Goal: Task Accomplishment & Management: Complete application form

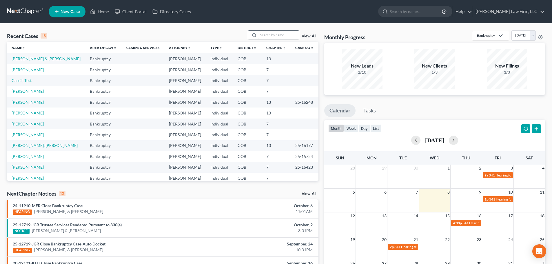
click at [267, 36] on input "search" at bounding box center [278, 35] width 41 height 8
type input "[PERSON_NAME]"
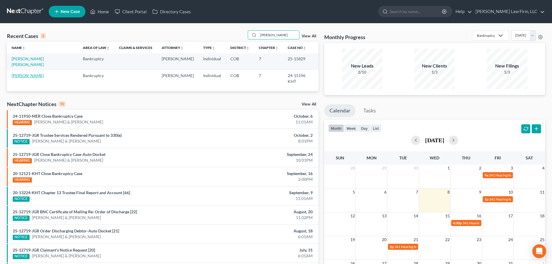
click at [24, 73] on link "[PERSON_NAME]" at bounding box center [28, 75] width 32 height 5
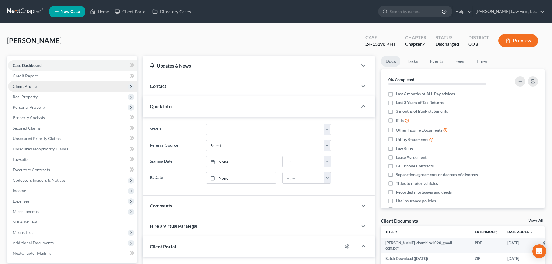
click at [26, 83] on span "Client Profile" at bounding box center [72, 86] width 129 height 10
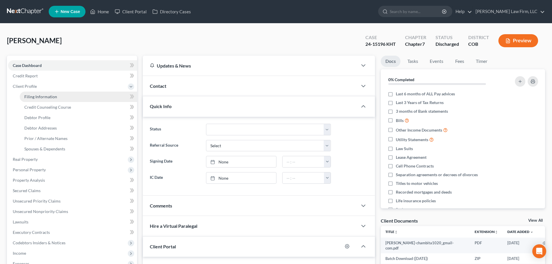
click at [38, 94] on span "Filing Information" at bounding box center [40, 96] width 33 height 5
select select "1"
select select "0"
select select "5"
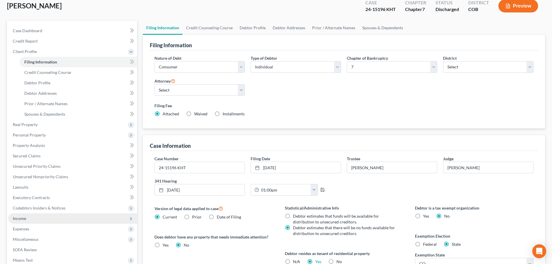
scroll to position [116, 0]
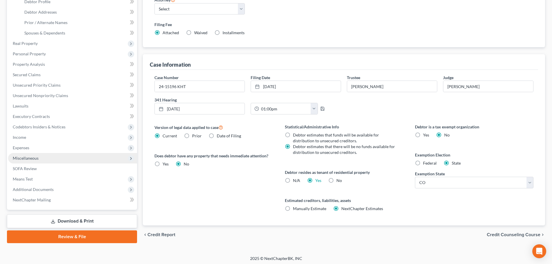
click at [35, 153] on span "Miscellaneous" at bounding box center [72, 158] width 129 height 10
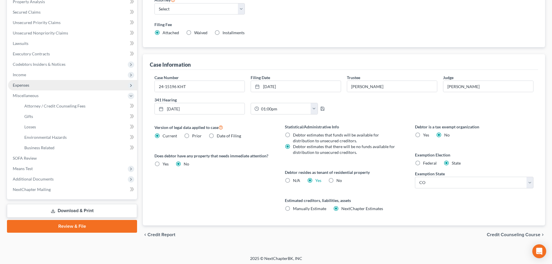
click at [38, 84] on span "Expenses" at bounding box center [72, 85] width 129 height 10
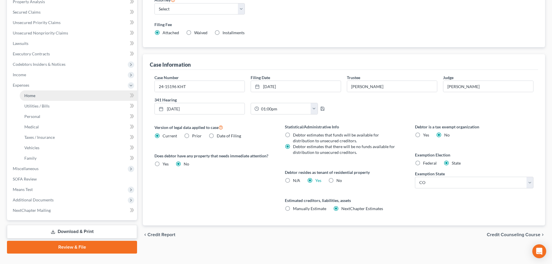
click at [43, 99] on link "Home" at bounding box center [78, 95] width 117 height 10
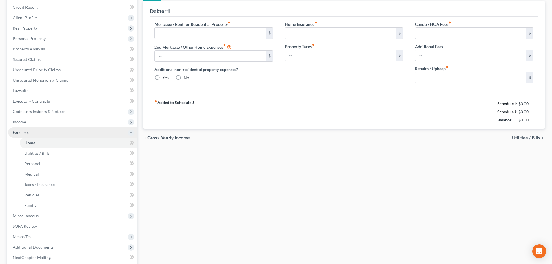
type input "1,100.00"
type input "0.00"
radio input "true"
type input "0.00"
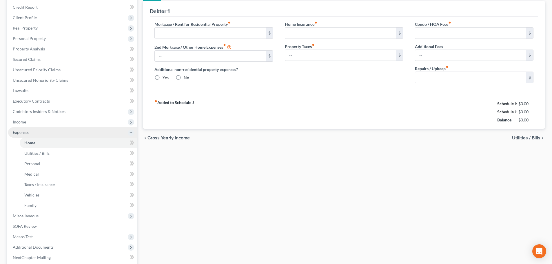
type input "0.00"
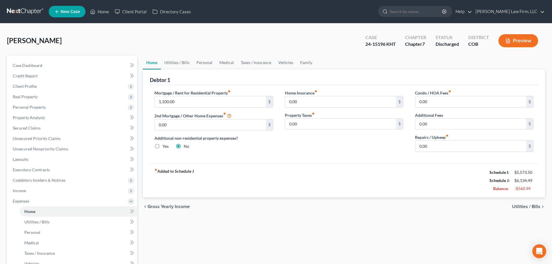
click at [28, 10] on link at bounding box center [25, 11] width 37 height 10
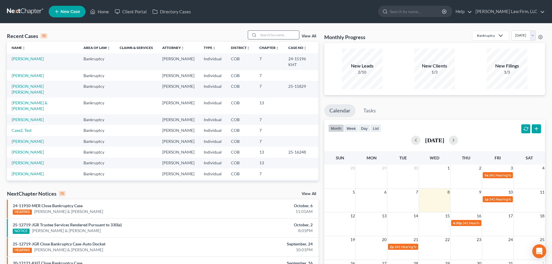
click at [265, 33] on input "search" at bounding box center [278, 35] width 41 height 8
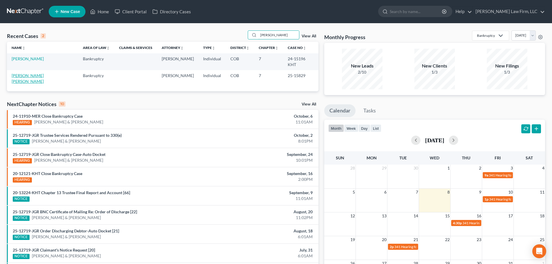
type input "[PERSON_NAME]"
click at [41, 73] on link "[PERSON_NAME] [PERSON_NAME]" at bounding box center [28, 78] width 32 height 11
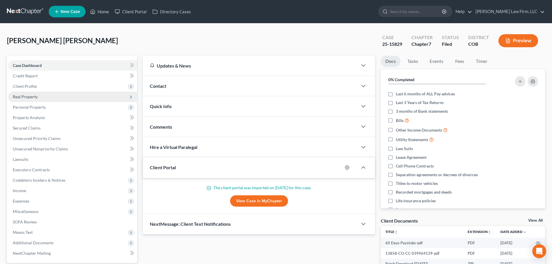
click at [53, 93] on span "Real Property" at bounding box center [72, 97] width 129 height 10
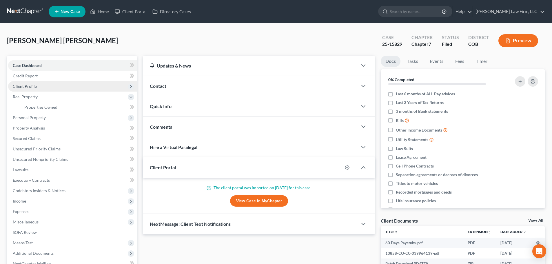
click at [45, 87] on span "Client Profile" at bounding box center [72, 86] width 129 height 10
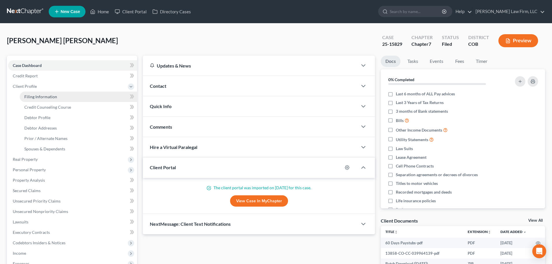
click at [43, 99] on span "Filing Information" at bounding box center [40, 96] width 33 height 5
select select "1"
select select "0"
select select "5"
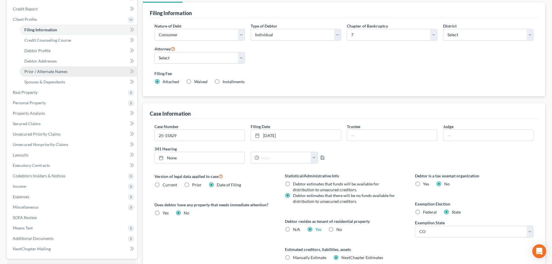
scroll to position [87, 0]
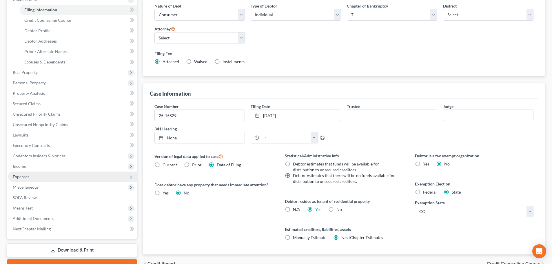
click at [39, 175] on span "Expenses" at bounding box center [72, 177] width 129 height 10
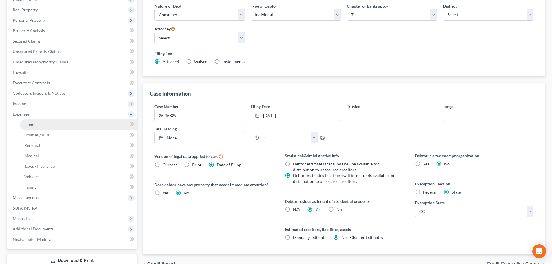
click at [41, 125] on link "Home" at bounding box center [78, 124] width 117 height 10
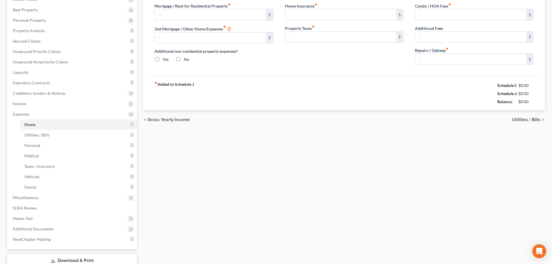
type input "2,200.00"
type input "0.00"
radio input "true"
type input "0.00"
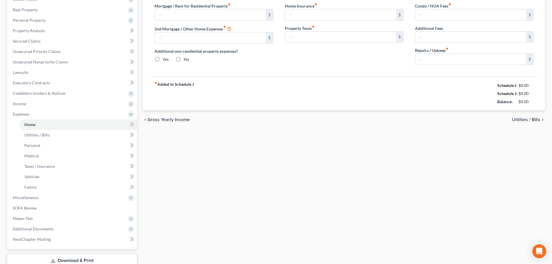
type input "0.00"
